Goal: Task Accomplishment & Management: Complete application form

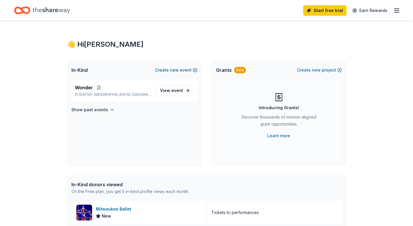
click at [186, 72] on button "Create new event" at bounding box center [176, 69] width 42 height 7
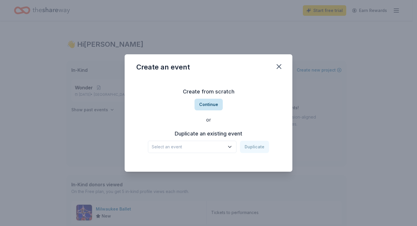
click at [201, 104] on button "Continue" at bounding box center [209, 104] width 28 height 12
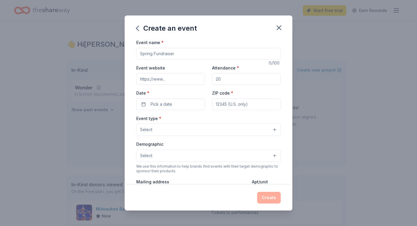
click at [181, 54] on input "Event name *" at bounding box center [208, 54] width 145 height 12
type input "Photos with [PERSON_NAME]"
drag, startPoint x: 221, startPoint y: 79, endPoint x: 208, endPoint y: 79, distance: 12.8
click at [208, 79] on div "Event website Attendance * Date * Pick a date ZIP code *" at bounding box center [208, 87] width 145 height 46
type input "50"
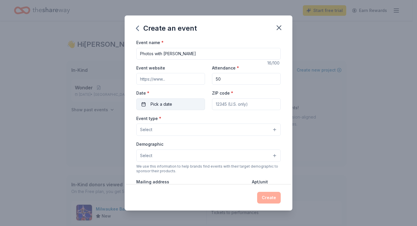
click at [170, 104] on span "Pick a date" at bounding box center [162, 104] width 22 height 7
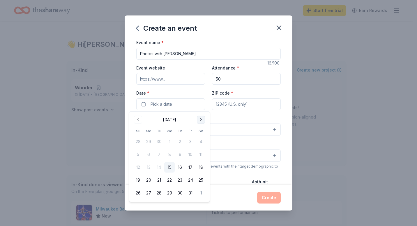
click at [201, 119] on button "Go to next month" at bounding box center [201, 119] width 8 height 8
click at [200, 154] on button "13" at bounding box center [201, 154] width 10 height 10
click at [247, 105] on input "ZIP code *" at bounding box center [246, 104] width 69 height 12
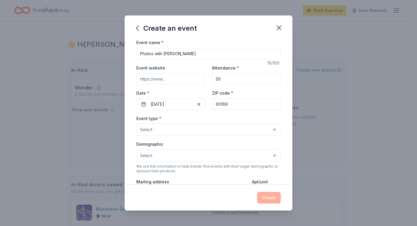
type input "60169"
click at [195, 130] on button "Select" at bounding box center [208, 129] width 145 height 12
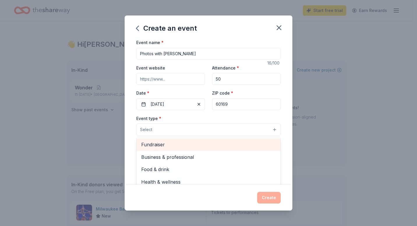
click at [170, 143] on span "Fundraiser" at bounding box center [208, 144] width 135 height 8
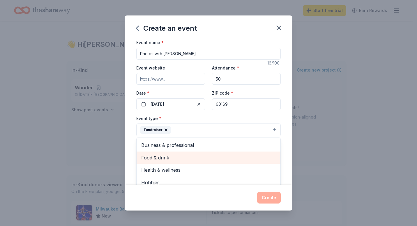
click at [165, 160] on span "Food & drink" at bounding box center [208, 158] width 135 height 8
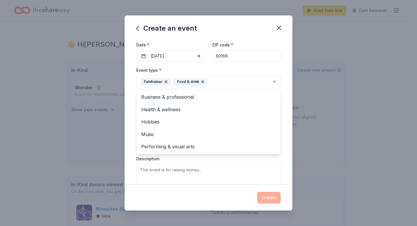
scroll to position [58, 0]
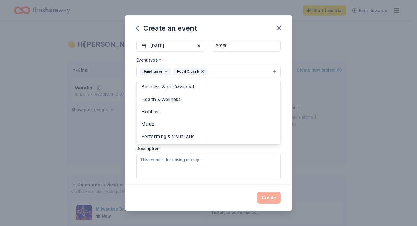
click at [129, 136] on div "Event name * Photos with [PERSON_NAME] 16 /100 Event website Attendance * 50 Da…" at bounding box center [209, 112] width 168 height 146
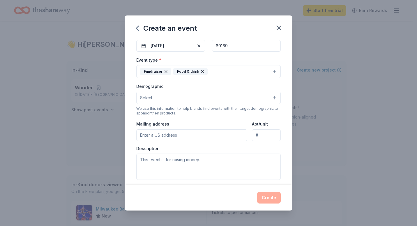
click at [230, 75] on button "Fundraiser Food & drink" at bounding box center [208, 71] width 145 height 13
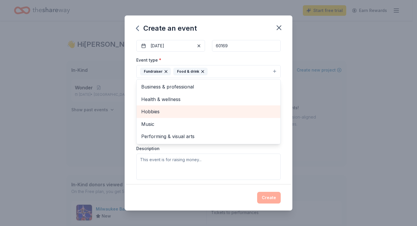
click at [167, 109] on span "Hobbies" at bounding box center [208, 112] width 135 height 8
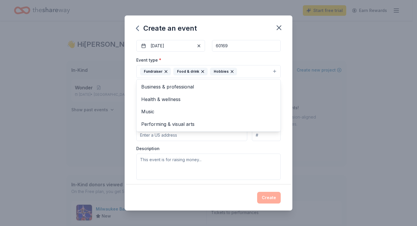
click at [283, 142] on div "Event name * Photos with [PERSON_NAME] 16 /100 Event website Attendance * 50 Da…" at bounding box center [209, 112] width 168 height 146
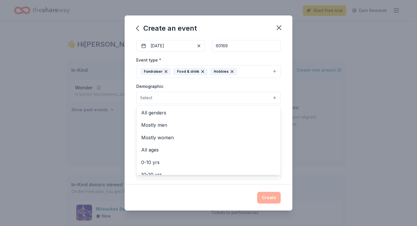
click at [227, 99] on button "Select" at bounding box center [208, 97] width 145 height 12
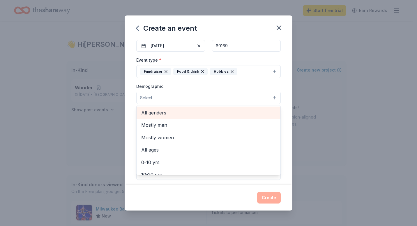
click at [207, 114] on span "All genders" at bounding box center [208, 113] width 135 height 8
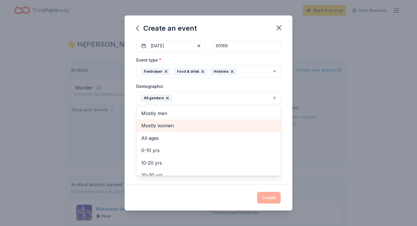
click at [196, 128] on span "Mostly women" at bounding box center [208, 126] width 135 height 8
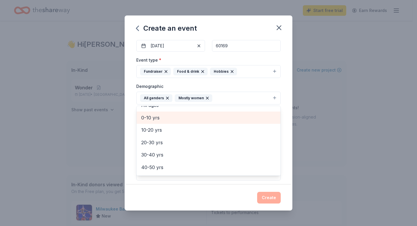
scroll to position [29, 0]
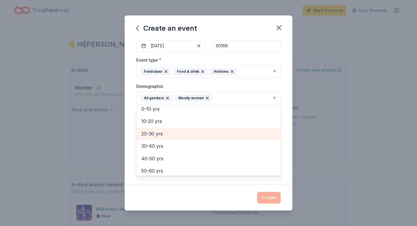
click at [186, 134] on span "20-30 yrs" at bounding box center [208, 134] width 135 height 8
click at [205, 136] on span "30-40 yrs" at bounding box center [208, 134] width 135 height 8
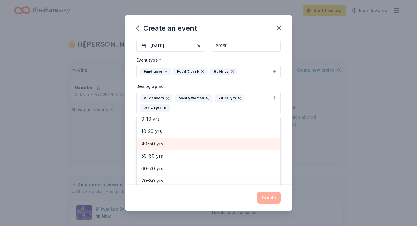
click at [198, 147] on span "40-50 yrs" at bounding box center [208, 144] width 135 height 8
click at [190, 142] on span "50-60 yrs" at bounding box center [208, 144] width 135 height 8
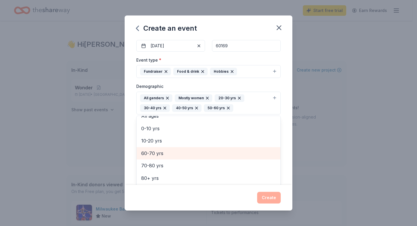
click at [171, 154] on span "60-70 yrs" at bounding box center [208, 153] width 135 height 8
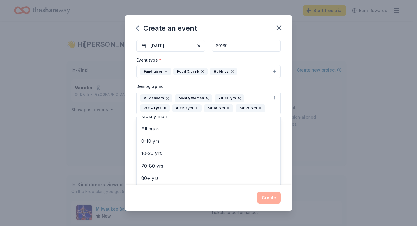
click at [286, 132] on div "Event name * Photos with [PERSON_NAME] 16 /100 Event website Attendance * 50 Da…" at bounding box center [209, 112] width 168 height 146
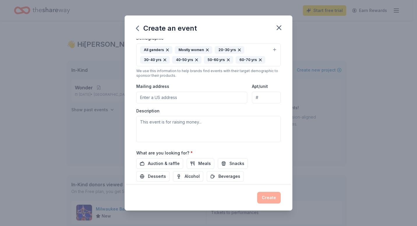
scroll to position [117, 0]
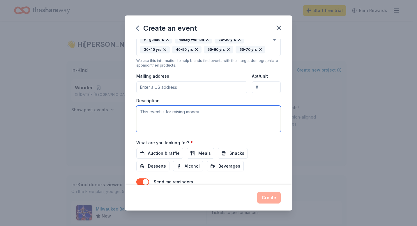
click at [195, 120] on textarea at bounding box center [208, 118] width 145 height 26
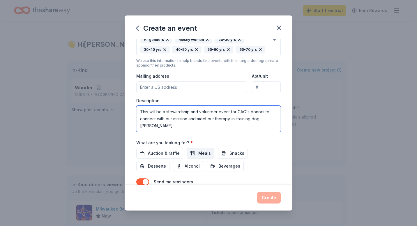
type textarea "This will be a stewardship and volunteer event for CAC's donors to connect with…"
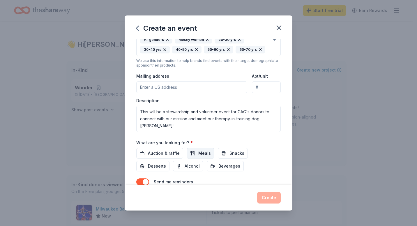
click at [192, 156] on button "Meals" at bounding box center [201, 153] width 28 height 10
click at [159, 166] on span "Desserts" at bounding box center [157, 165] width 18 height 7
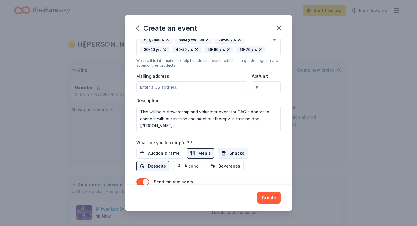
click at [221, 154] on button "Snacks" at bounding box center [233, 153] width 30 height 10
click at [240, 165] on button "Beverages" at bounding box center [225, 166] width 37 height 10
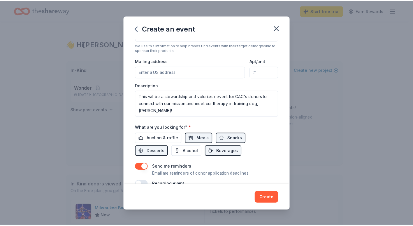
scroll to position [144, 0]
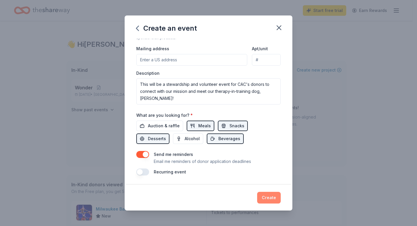
click at [277, 201] on button "Create" at bounding box center [269, 197] width 24 height 12
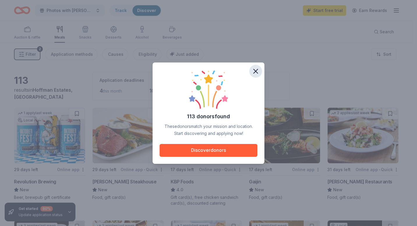
click at [256, 75] on button "button" at bounding box center [255, 71] width 13 height 13
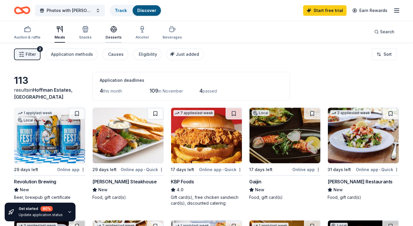
click at [113, 34] on div "Desserts" at bounding box center [113, 33] width 16 height 14
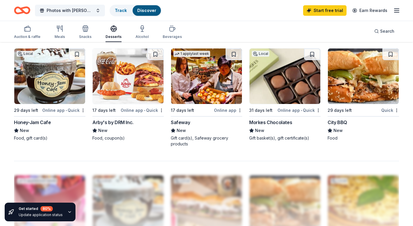
scroll to position [379, 0]
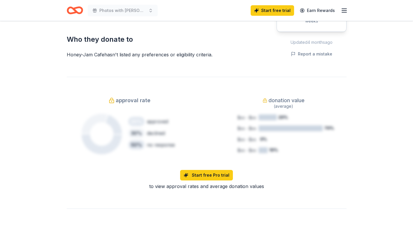
scroll to position [175, 0]
